Goal: Task Accomplishment & Management: Use online tool/utility

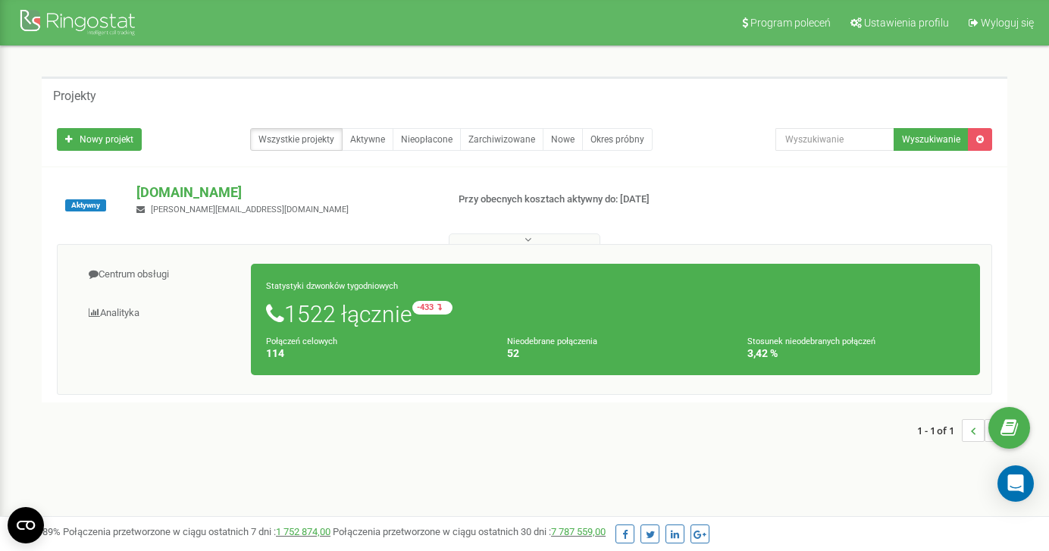
click at [675, 58] on div "Projekty Nowy projekt Wszystkie projekty Aktywne Nieopłacone Zarchiwizowane Now…" at bounding box center [524, 266] width 1026 height 441
click at [117, 278] on link "Centrum obsługi" at bounding box center [160, 274] width 183 height 37
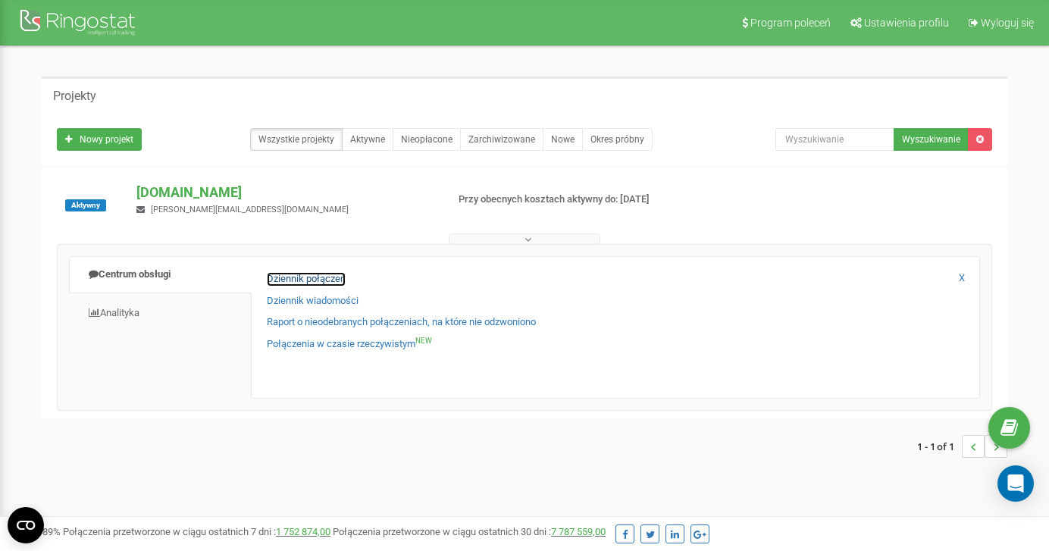
click at [290, 281] on link "Dziennik połączeń" at bounding box center [306, 279] width 79 height 14
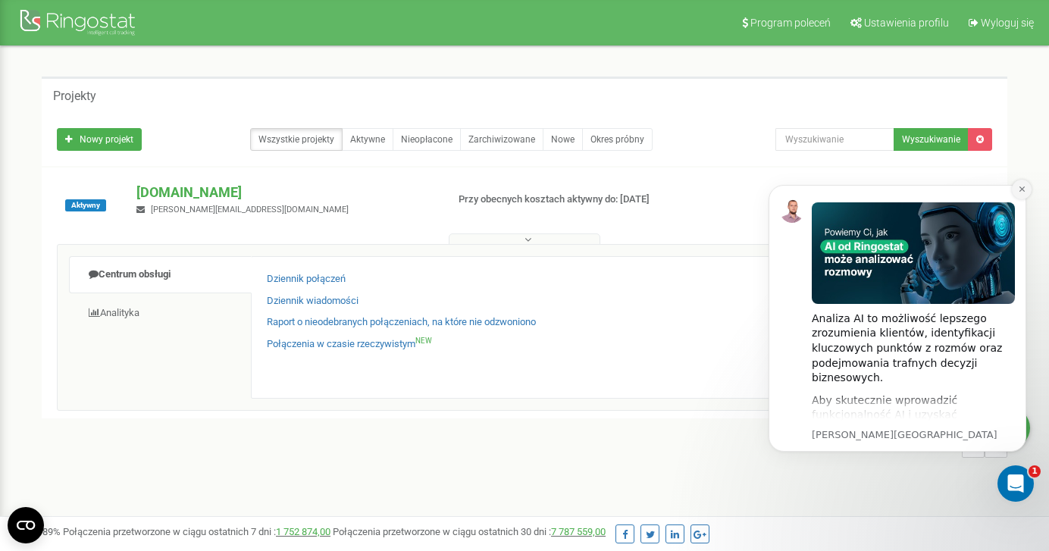
click at [1020, 191] on icon "Dismiss notification" at bounding box center [1022, 189] width 8 height 8
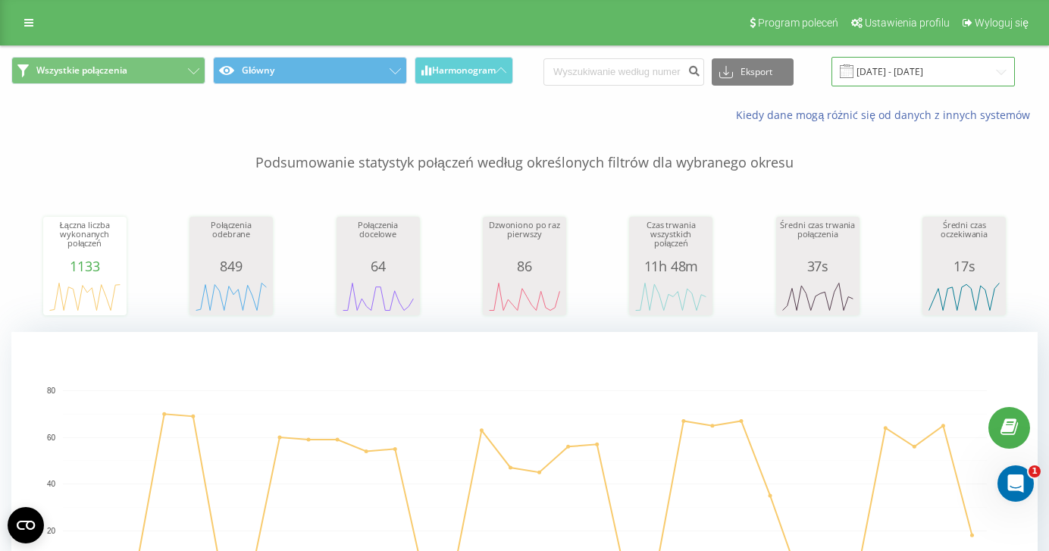
click at [924, 70] on input "21.07.2025 - 21.08.2025" at bounding box center [923, 72] width 183 height 30
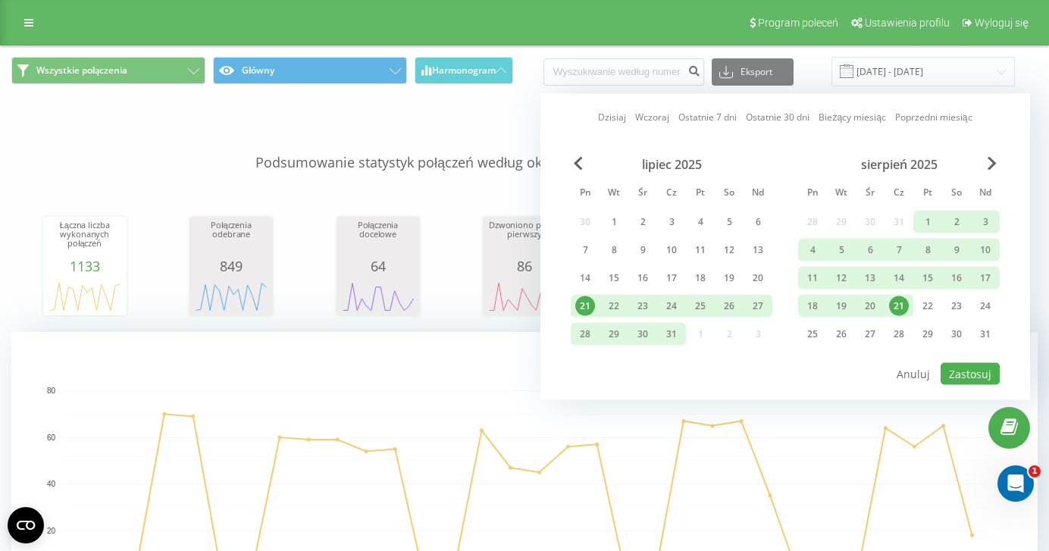
click at [901, 302] on div "21" at bounding box center [899, 306] width 20 height 20
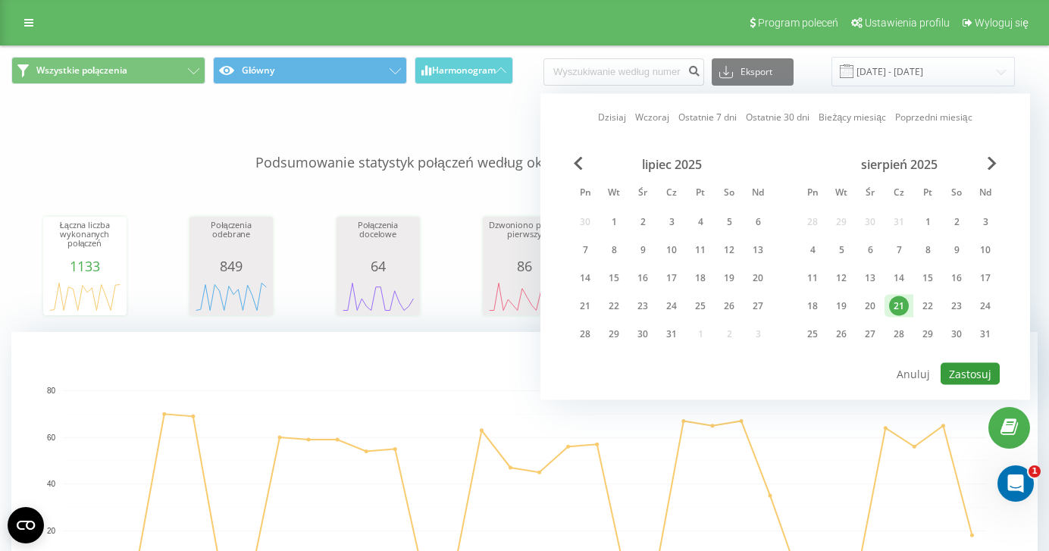
click at [967, 376] on button "Zastosuj" at bounding box center [970, 374] width 59 height 22
type input "[DATE] - [DATE]"
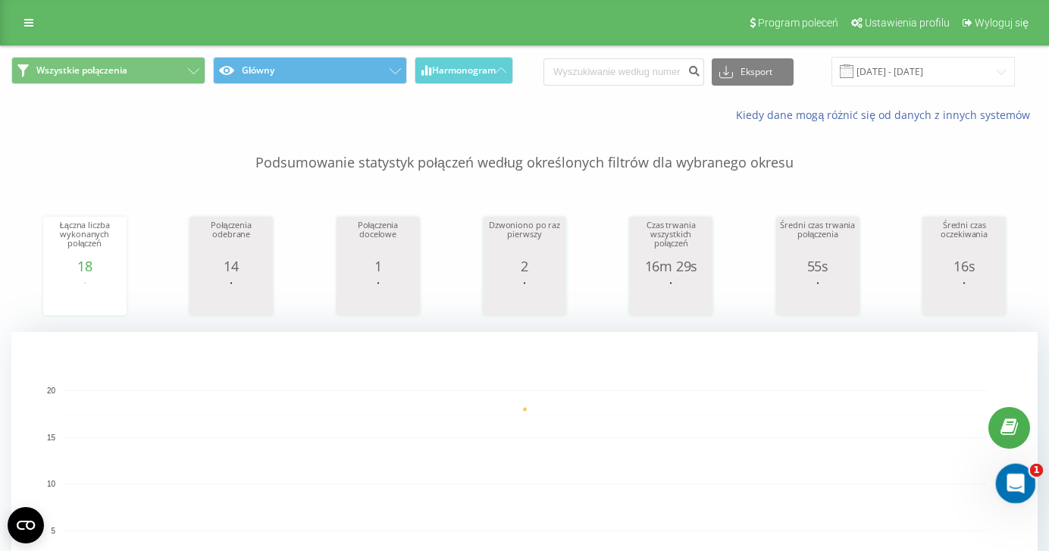
click at [1018, 485] on icon "Otwórz komunikator Intercom" at bounding box center [1013, 481] width 25 height 25
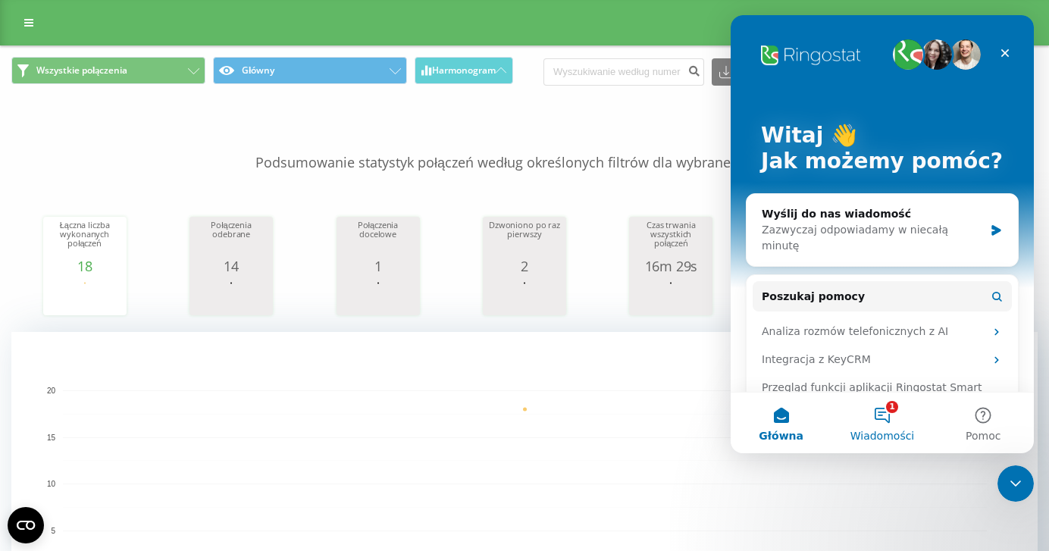
click at [882, 412] on button "1 Wiadomości" at bounding box center [882, 423] width 101 height 61
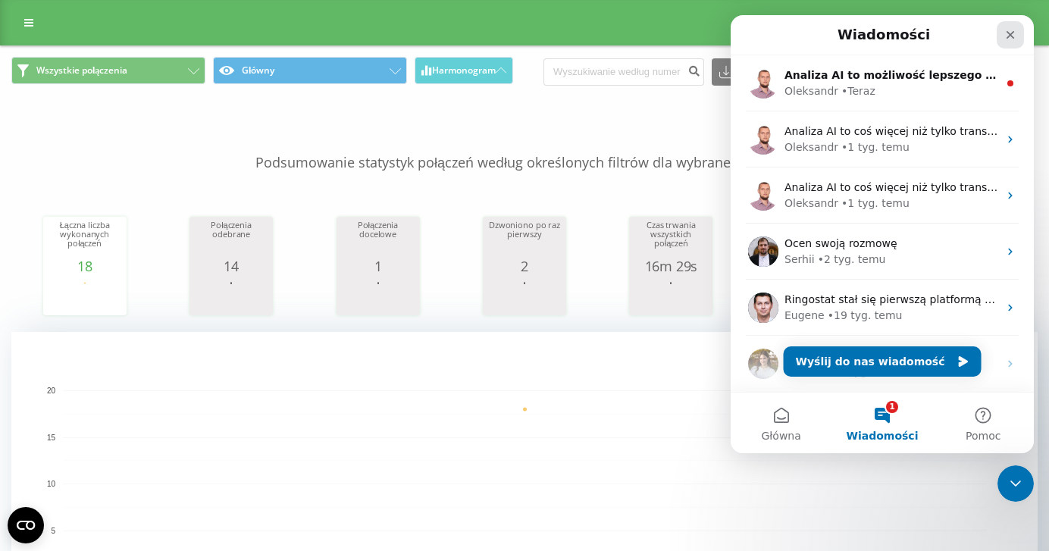
click at [1008, 36] on icon "Zamknij" at bounding box center [1011, 35] width 8 height 8
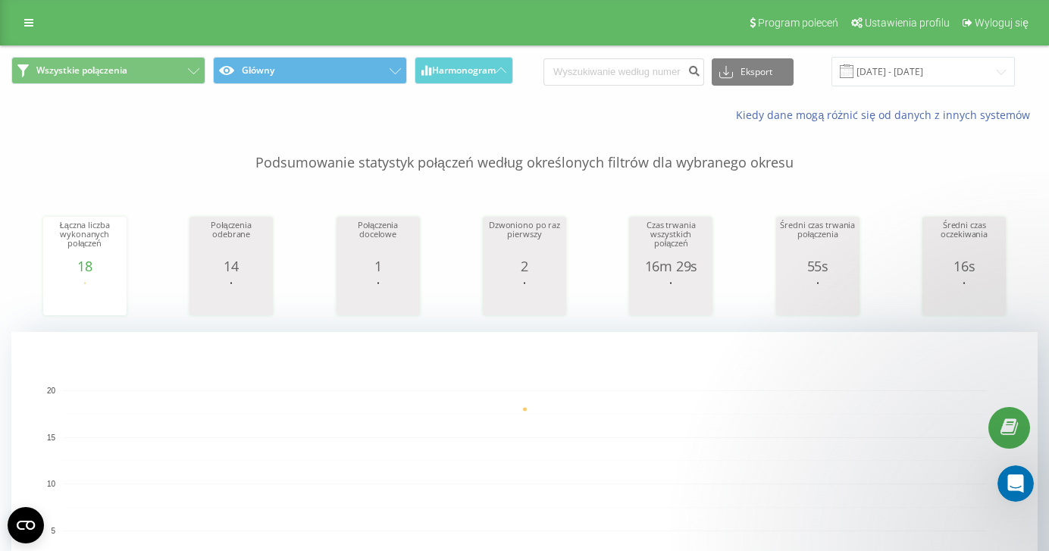
click at [826, 146] on p "Podsumowanie statystyk połączeń według określonych filtrów dla wybranego okresu" at bounding box center [524, 148] width 1026 height 50
click at [826, 67] on div "[DATE] - [DATE]" at bounding box center [904, 72] width 221 height 30
